Goal: Task Accomplishment & Management: Complete application form

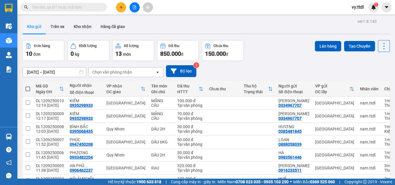
click at [119, 11] on button at bounding box center [121, 7] width 10 height 10
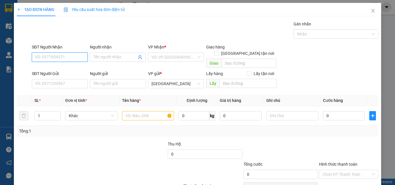
drag, startPoint x: 72, startPoint y: 57, endPoint x: 78, endPoint y: 54, distance: 6.5
click at [75, 56] on input "SĐT Người Nhận" at bounding box center [60, 57] width 56 height 9
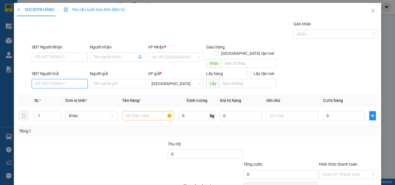
click at [65, 79] on input "SĐT Người Gửi" at bounding box center [60, 83] width 56 height 9
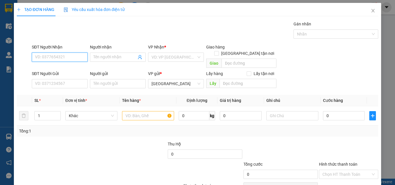
click at [69, 57] on input "SĐT Người Nhận" at bounding box center [60, 57] width 56 height 9
click at [69, 56] on input "392" at bounding box center [60, 57] width 56 height 9
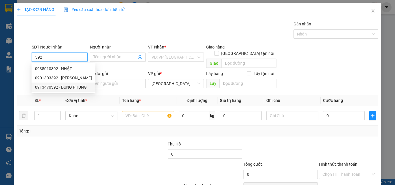
click at [76, 87] on div "0913470392 - DUNG PHỤNG" at bounding box center [63, 87] width 57 height 6
type input "0913470392"
type input "DUNG PHỤNG"
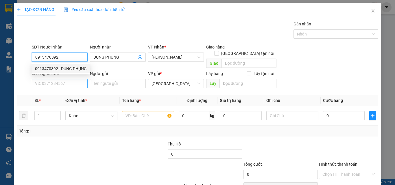
type input "0913470392"
click at [74, 79] on input "SĐT Người Gửi" at bounding box center [60, 83] width 56 height 9
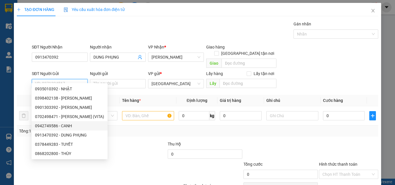
click at [73, 128] on div "0942749586 - CANH" at bounding box center [69, 126] width 69 height 6
type input "0942749586"
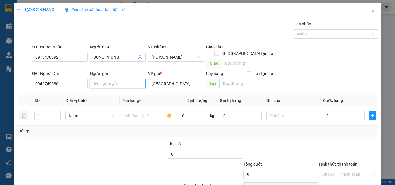
click at [116, 80] on input "Người gửi" at bounding box center [118, 83] width 56 height 9
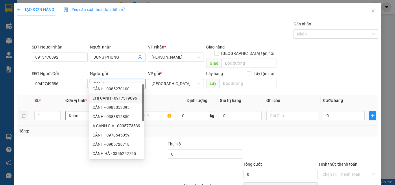
click at [79, 112] on span "Khác" at bounding box center [91, 116] width 45 height 9
type input "CANH"
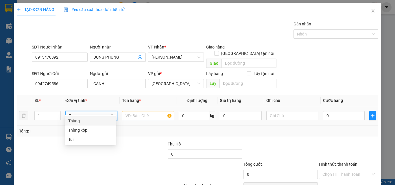
scroll to position [26, 0]
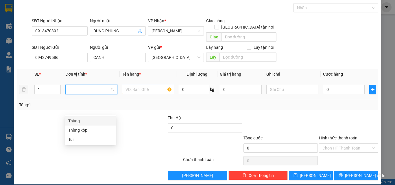
type input "T"
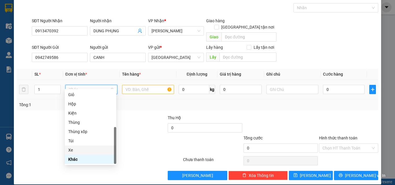
click at [142, 118] on div at bounding box center [129, 125] width 75 height 20
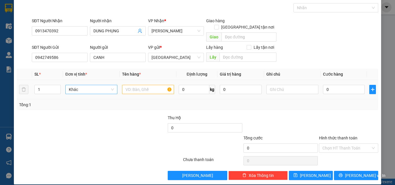
click at [99, 85] on span "Khác" at bounding box center [91, 89] width 45 height 9
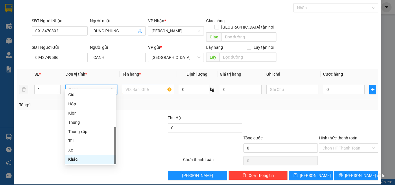
type input "T"
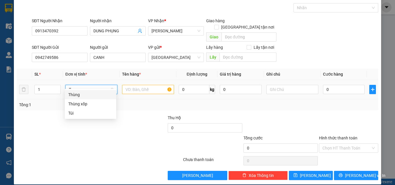
click at [95, 96] on div "Thùng" at bounding box center [90, 95] width 45 height 6
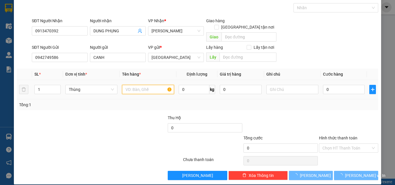
click at [154, 85] on input "text" at bounding box center [148, 89] width 52 height 9
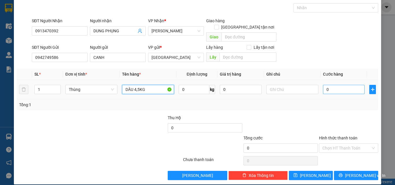
type input "DÂU 4,5KG"
click at [354, 85] on input "0" at bounding box center [344, 89] width 42 height 9
type input "5"
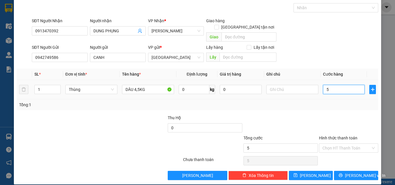
type input "50"
type input "50.000"
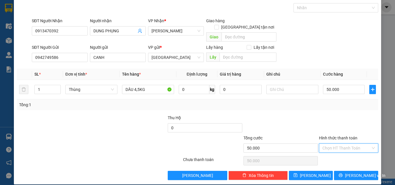
click at [349, 144] on input "Hình thức thanh toán" at bounding box center [346, 148] width 48 height 9
click at [350, 152] on div "Tại văn phòng" at bounding box center [345, 153] width 52 height 6
type input "0"
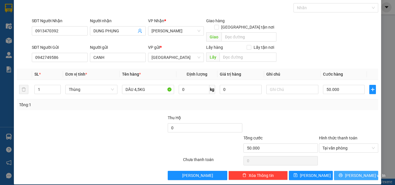
click at [356, 173] on span "[PERSON_NAME] và In" at bounding box center [365, 176] width 40 height 6
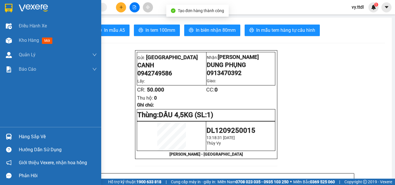
click at [6, 8] on img at bounding box center [9, 8] width 8 height 9
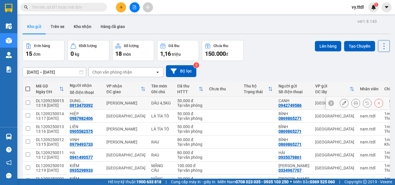
click at [341, 106] on button at bounding box center [344, 103] width 8 height 10
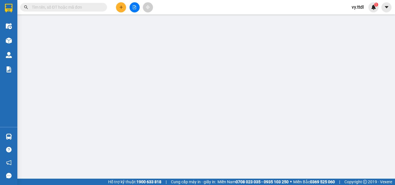
type input "0913470392"
type input "DUNG PHỤNG"
type input "0942749586"
type input "CANH"
type input "50.000"
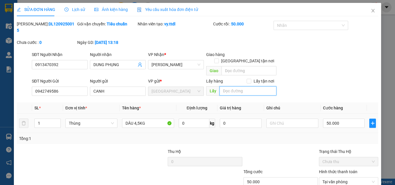
click at [251, 86] on input "text" at bounding box center [247, 90] width 57 height 9
type input "52 [PERSON_NAME]"
click at [248, 79] on span at bounding box center [249, 81] width 5 height 5
click at [248, 79] on input "Lấy tận nơi" at bounding box center [249, 81] width 4 height 4
checkbox input "true"
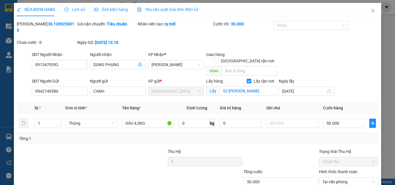
scroll to position [27, 0]
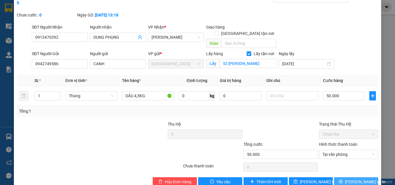
drag, startPoint x: 350, startPoint y: 169, endPoint x: 344, endPoint y: 169, distance: 5.8
click at [350, 179] on span "[PERSON_NAME] và In" at bounding box center [365, 182] width 40 height 6
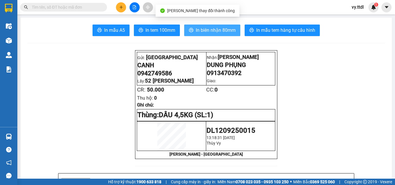
click at [209, 29] on span "In biên nhận 80mm" at bounding box center [216, 30] width 40 height 7
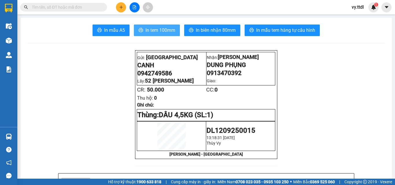
click at [171, 32] on span "In tem 100mm" at bounding box center [160, 30] width 30 height 7
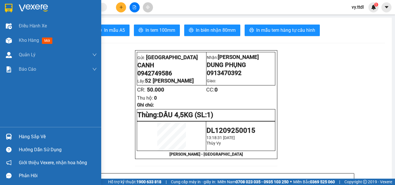
click at [10, 6] on img at bounding box center [9, 8] width 8 height 9
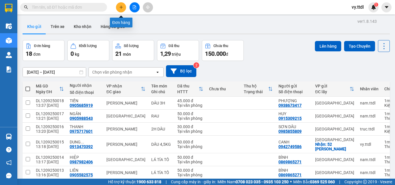
click at [124, 6] on button at bounding box center [121, 7] width 10 height 10
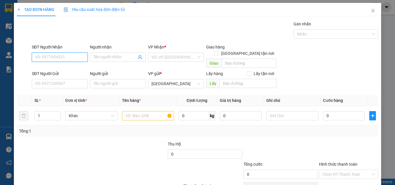
click at [83, 59] on input "SĐT Người Nhận" at bounding box center [60, 57] width 56 height 9
click at [83, 59] on input "667" at bounding box center [60, 57] width 56 height 9
click at [77, 58] on input "667" at bounding box center [60, 57] width 56 height 9
click at [71, 69] on div "0906425667 - NGÂN" at bounding box center [59, 69] width 48 height 6
type input "0906425667"
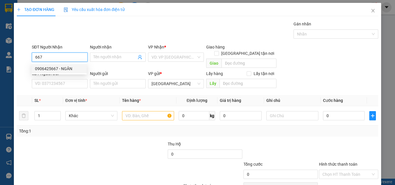
type input "NGÂN"
type input "0906425667"
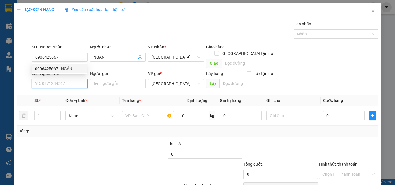
click at [69, 79] on input "SĐT Người Gửi" at bounding box center [60, 83] width 56 height 9
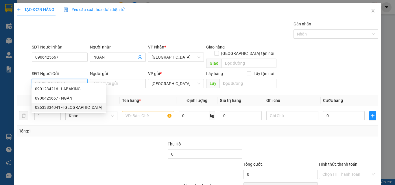
click at [73, 106] on div "02633834041 - [GEOGRAPHIC_DATA]" at bounding box center [68, 107] width 67 height 6
type input "02633834041"
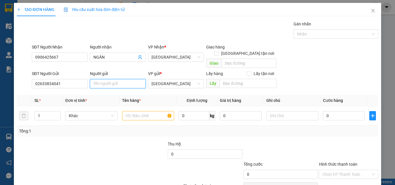
click at [107, 79] on input "Người gửi" at bounding box center [118, 83] width 56 height 9
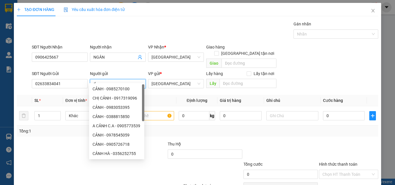
type input "d"
type input "đ"
type input "D"
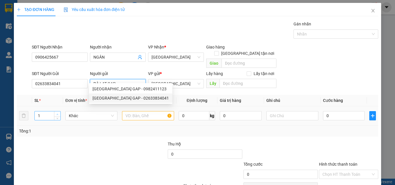
type input "ĐÀ LẠT GAP"
type input "2"
click at [58, 113] on span "up" at bounding box center [57, 114] width 3 height 3
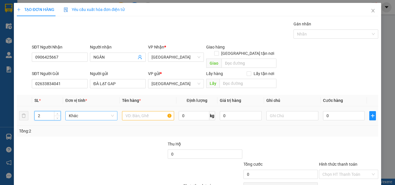
click at [86, 112] on span "Khác" at bounding box center [91, 116] width 45 height 9
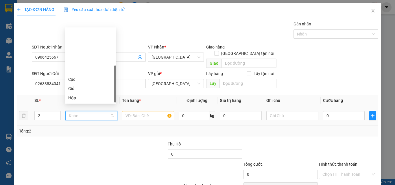
type input "T"
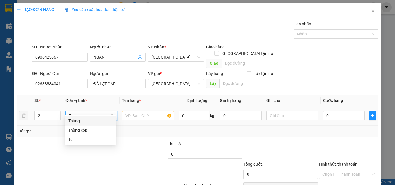
click at [91, 121] on div "Thùng" at bounding box center [90, 121] width 45 height 6
click at [143, 113] on input "text" at bounding box center [148, 115] width 52 height 9
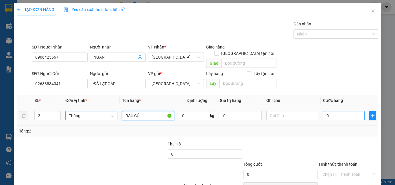
type input "RAU CỦ"
click at [360, 111] on input "0" at bounding box center [344, 115] width 42 height 9
type input "1"
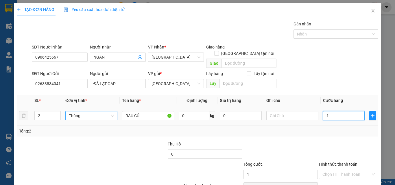
type input "14"
type input "140"
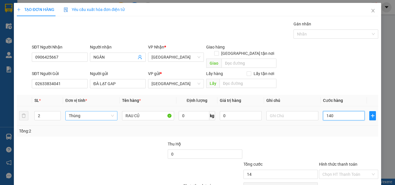
type input "140"
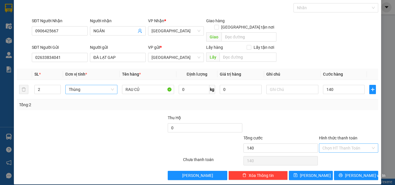
click at [349, 144] on input "Hình thức thanh toán" at bounding box center [346, 148] width 48 height 9
type input "140.000"
click at [350, 154] on div "Tại văn phòng" at bounding box center [345, 153] width 52 height 6
type input "0"
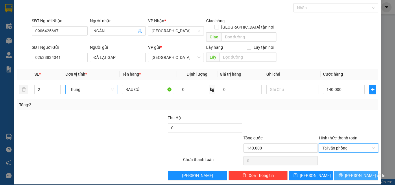
click at [354, 173] on span "[PERSON_NAME] và In" at bounding box center [365, 176] width 40 height 6
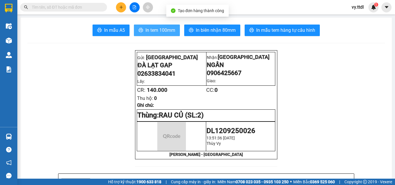
click at [170, 30] on span "In tem 100mm" at bounding box center [160, 30] width 30 height 7
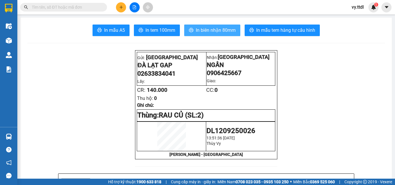
click at [224, 32] on span "In biên nhận 80mm" at bounding box center [216, 30] width 40 height 7
click at [121, 7] on icon "plus" at bounding box center [121, 7] width 4 height 4
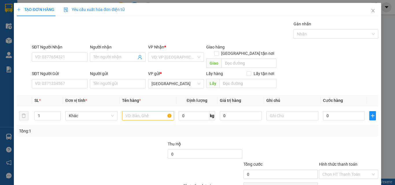
click at [87, 56] on div "SĐT Người Nhận VD: 0377654321" at bounding box center [60, 57] width 58 height 27
click at [84, 56] on input "SĐT Người Nhận" at bounding box center [60, 57] width 56 height 9
click at [84, 56] on input "713" at bounding box center [60, 57] width 56 height 9
click at [77, 59] on input "713" at bounding box center [60, 57] width 56 height 9
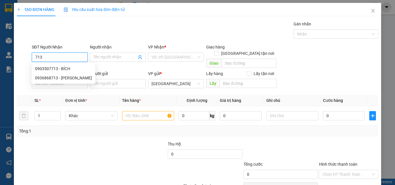
click at [77, 57] on input "713" at bounding box center [60, 57] width 56 height 9
click at [73, 68] on div "0903507713 - BÍCH" at bounding box center [63, 69] width 57 height 6
type input "0903507713"
type input "BÍCH"
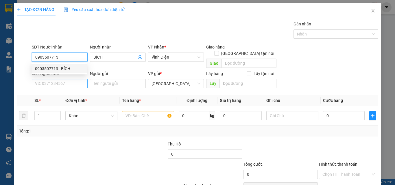
type input "0903507713"
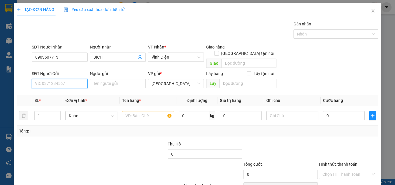
click at [74, 79] on input "SĐT Người Gửi" at bounding box center [60, 83] width 56 height 9
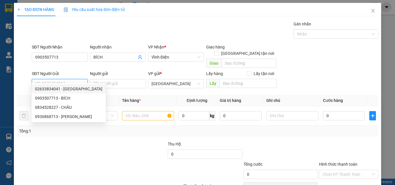
click at [75, 90] on div "02633834041 - [GEOGRAPHIC_DATA]" at bounding box center [68, 89] width 67 height 6
type input "02633834041"
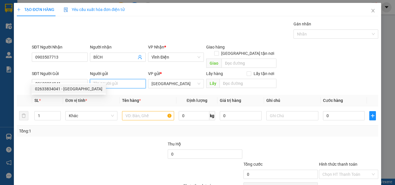
click at [106, 79] on input "Người gửi" at bounding box center [118, 83] width 56 height 9
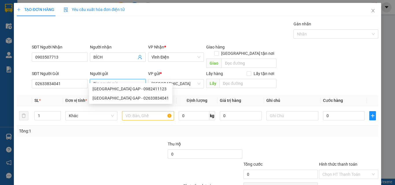
type input "D"
type input "ĐÀ LẠT GAP"
type input "2"
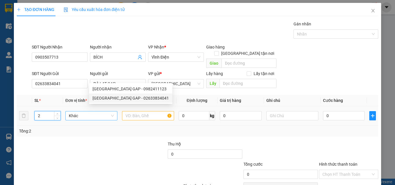
drag, startPoint x: 57, startPoint y: 107, endPoint x: 73, endPoint y: 107, distance: 16.5
click at [57, 112] on span "up" at bounding box center [57, 113] width 3 height 3
click at [79, 112] on span "Khác" at bounding box center [91, 116] width 45 height 9
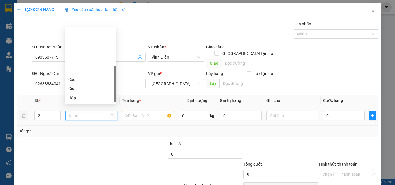
scroll to position [56, 0]
type input "T"
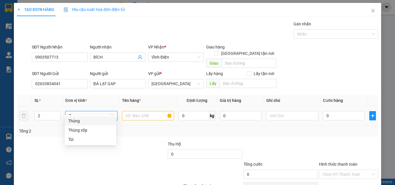
drag, startPoint x: 89, startPoint y: 121, endPoint x: 123, endPoint y: 121, distance: 34.4
click at [100, 121] on div "Thùng" at bounding box center [90, 121] width 45 height 6
click at [149, 111] on input "text" at bounding box center [148, 115] width 52 height 9
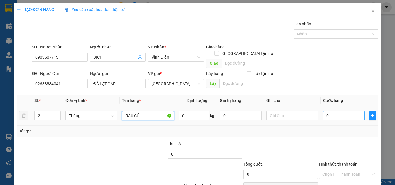
type input "RAU CỦ"
click at [339, 110] on div "0" at bounding box center [344, 116] width 42 height 12
click at [337, 111] on input "0" at bounding box center [344, 115] width 42 height 9
type input "1"
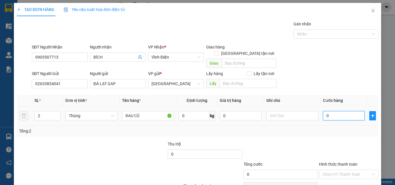
type input "1"
type input "14"
type input "140"
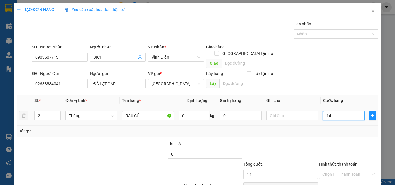
type input "140"
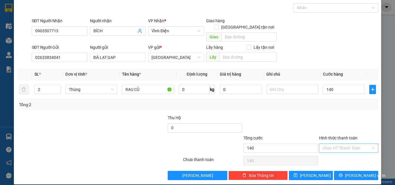
type input "140.000"
click at [351, 144] on input "Hình thức thanh toán" at bounding box center [346, 148] width 48 height 9
drag, startPoint x: 351, startPoint y: 152, endPoint x: 354, endPoint y: 156, distance: 5.1
click at [351, 153] on div "Tại văn phòng" at bounding box center [345, 153] width 52 height 6
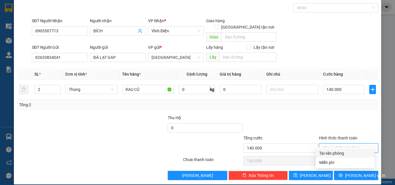
type input "0"
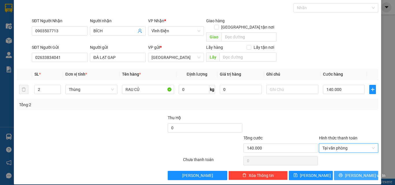
click at [359, 173] on span "[PERSON_NAME] và In" at bounding box center [365, 176] width 40 height 6
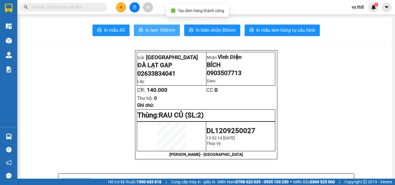
click at [171, 30] on span "In tem 100mm" at bounding box center [160, 30] width 30 height 7
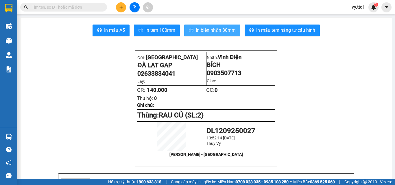
click at [210, 30] on span "In biên nhận 80mm" at bounding box center [216, 30] width 40 height 7
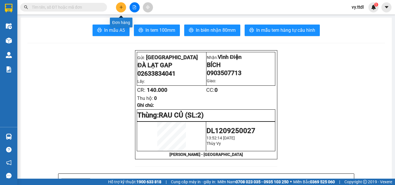
click at [125, 8] on button at bounding box center [121, 7] width 10 height 10
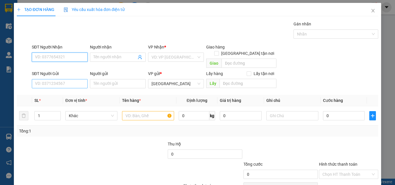
drag, startPoint x: 78, startPoint y: 56, endPoint x: 71, endPoint y: 75, distance: 20.6
click at [77, 58] on input "SĐT Người Nhận" at bounding box center [60, 57] width 56 height 9
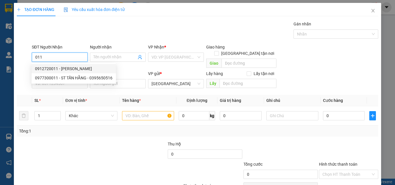
click at [88, 67] on div "0912720011 - [PERSON_NAME]" at bounding box center [73, 69] width 77 height 6
type input "0912720011"
type input "VŨ"
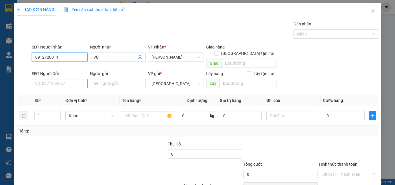
type input "0912720011"
click at [73, 80] on input "SĐT Người Gửi" at bounding box center [60, 83] width 56 height 9
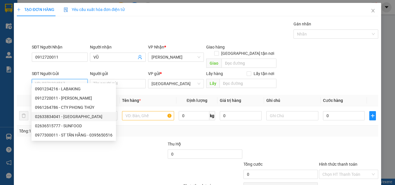
click at [85, 117] on div "02633834041 - [GEOGRAPHIC_DATA]" at bounding box center [73, 117] width 77 height 6
type input "02633834041"
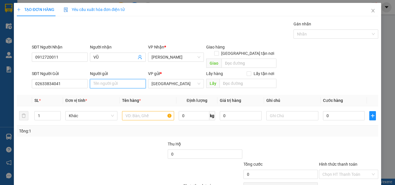
click at [107, 79] on input "Người gửi" at bounding box center [118, 83] width 56 height 9
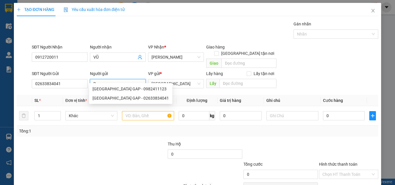
type input "D"
click at [81, 112] on span "Khác" at bounding box center [91, 116] width 45 height 9
type input "ĐÀ LẠT GAP"
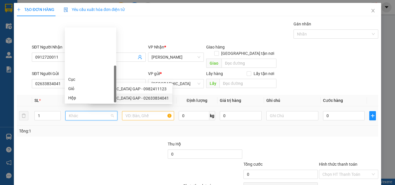
scroll to position [56, 0]
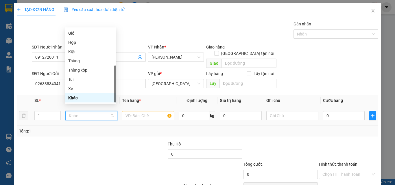
type input "T"
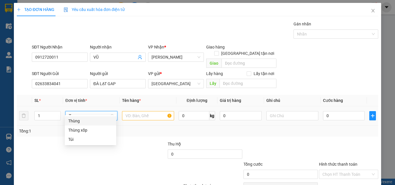
drag, startPoint x: 85, startPoint y: 122, endPoint x: 142, endPoint y: 112, distance: 58.1
click at [87, 122] on div "Thùng" at bounding box center [90, 121] width 45 height 6
click at [154, 111] on input "text" at bounding box center [148, 115] width 52 height 9
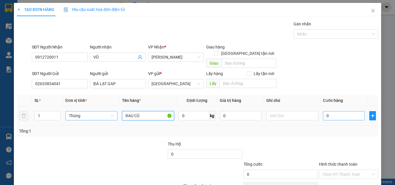
type input "RAU CỦ"
click at [349, 111] on input "0" at bounding box center [344, 115] width 42 height 9
type input "8"
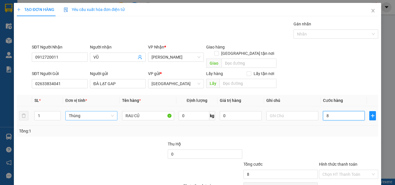
type input "80"
type input "80.000"
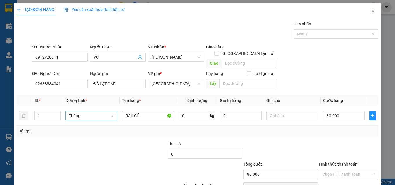
click at [333, 130] on div "Tổng: 1" at bounding box center [197, 131] width 361 height 11
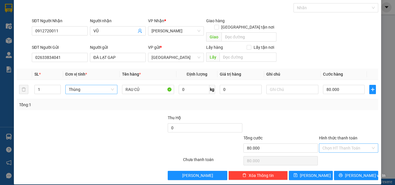
click at [355, 146] on input "Hình thức thanh toán" at bounding box center [346, 148] width 48 height 9
click at [353, 152] on div "Tại văn phòng" at bounding box center [345, 153] width 52 height 6
type input "0"
click at [363, 173] on span "[PERSON_NAME] và In" at bounding box center [365, 176] width 40 height 6
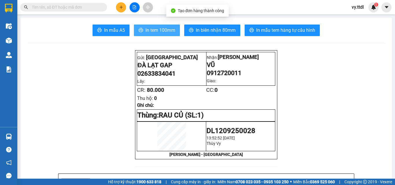
click at [167, 33] on span "In tem 100mm" at bounding box center [160, 30] width 30 height 7
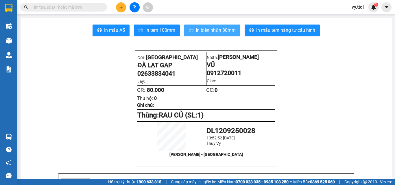
click at [223, 34] on button "In biên nhận 80mm" at bounding box center [212, 31] width 56 height 12
